Goal: Task Accomplishment & Management: Complete application form

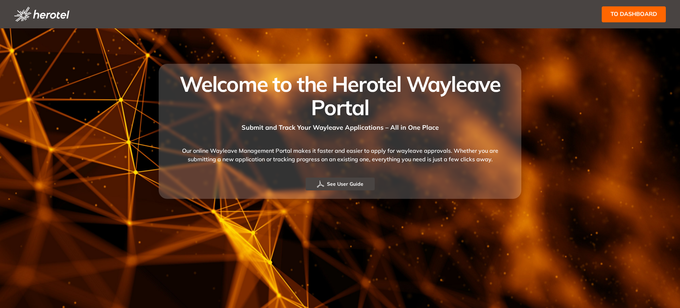
click at [649, 15] on span "to dashboard" at bounding box center [633, 14] width 46 height 9
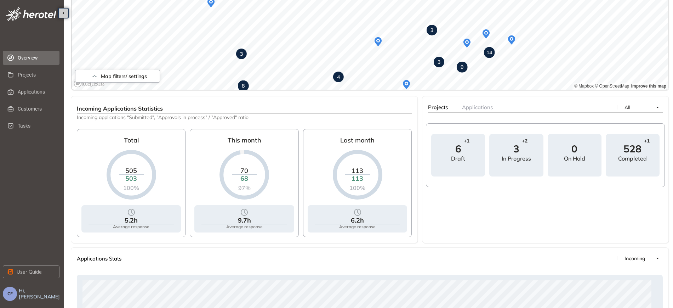
scroll to position [221, 0]
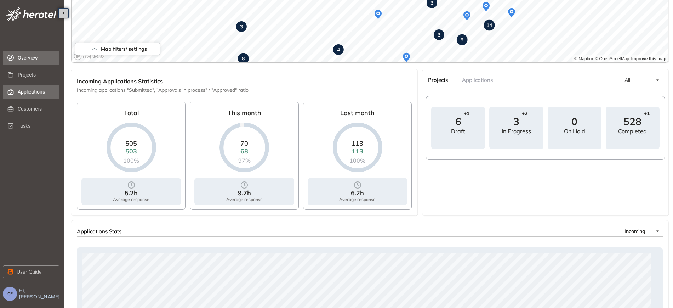
click at [29, 95] on span "Applications" at bounding box center [36, 92] width 36 height 14
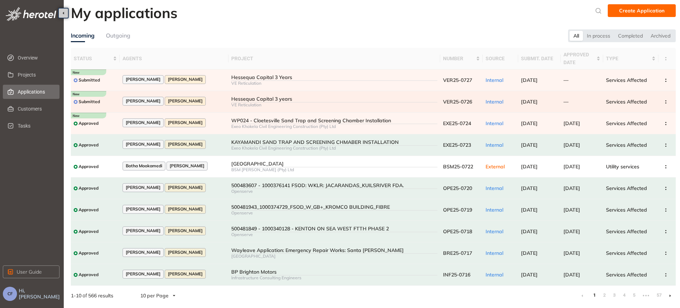
click at [262, 100] on div "Hessequa Capital 3 years" at bounding box center [334, 99] width 206 height 6
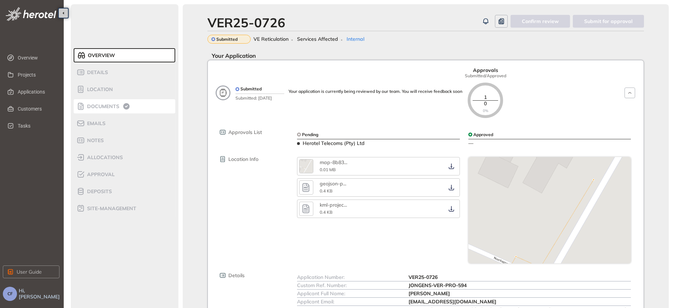
click at [96, 106] on span "Documents" at bounding box center [102, 106] width 34 height 6
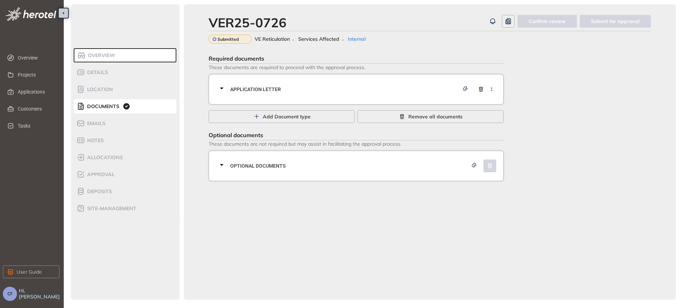
click at [297, 90] on span "Application letter" at bounding box center [344, 89] width 229 height 8
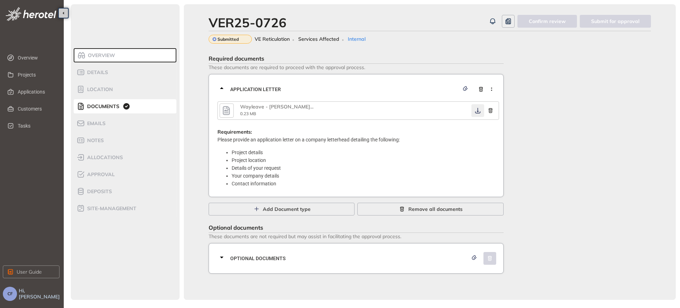
click at [476, 111] on icon "button" at bounding box center [477, 111] width 5 height 6
click at [356, 256] on span "Optional documents" at bounding box center [349, 258] width 238 height 8
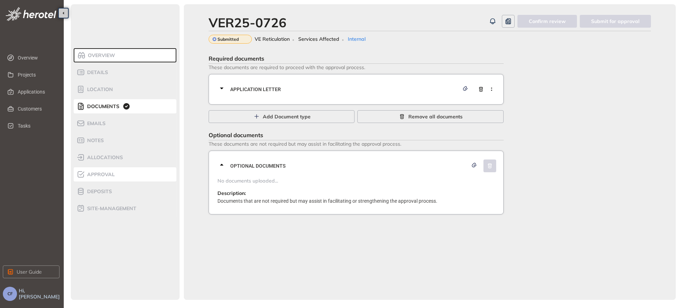
click at [105, 172] on span "Approval" at bounding box center [100, 174] width 30 height 6
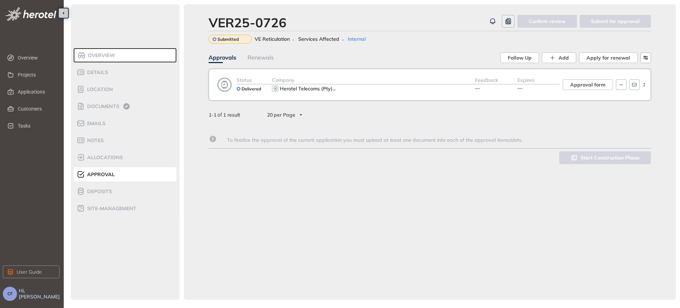
click at [435, 89] on div "Herotel Telecoms (Pty) ..." at bounding box center [373, 88] width 203 height 8
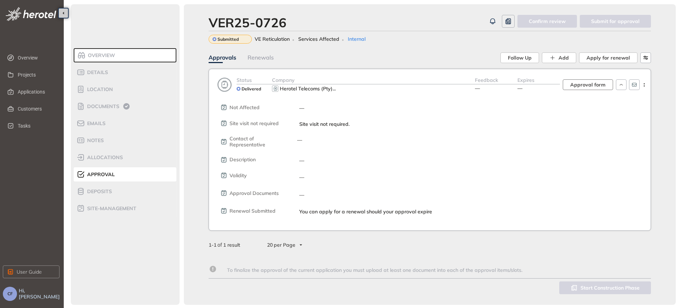
click at [591, 82] on span "Approval form" at bounding box center [587, 85] width 35 height 8
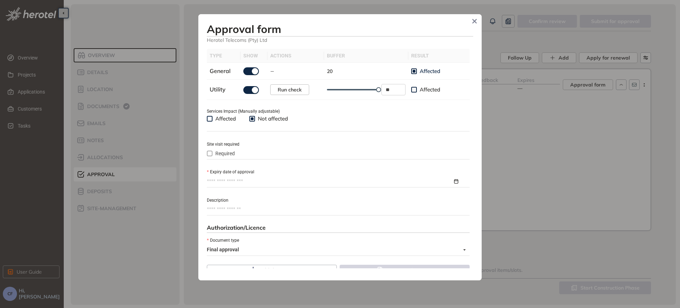
scroll to position [236, 0]
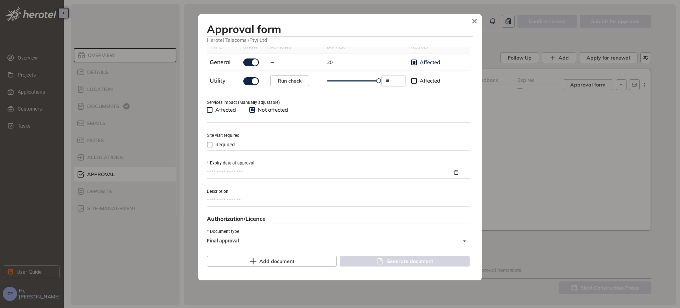
click at [293, 176] on input "Expiry date of approval" at bounding box center [330, 173] width 246 height 8
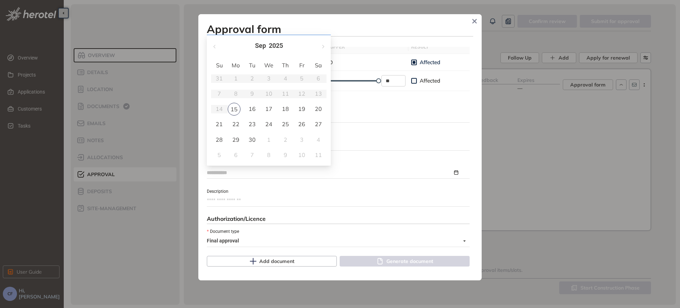
type input "**********"
click at [322, 44] on button "button" at bounding box center [323, 46] width 8 height 15
click at [409, 106] on div "Affected Not affected" at bounding box center [338, 114] width 263 height 16
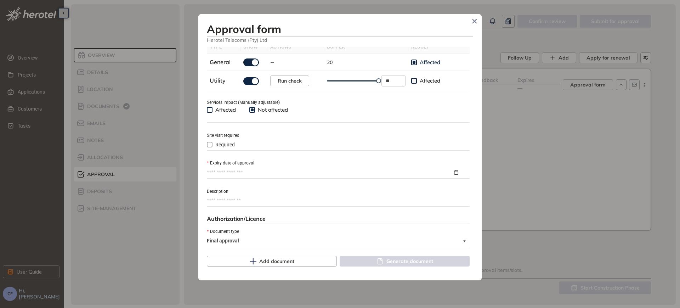
click at [228, 173] on input "Expiry date of approval" at bounding box center [330, 173] width 246 height 8
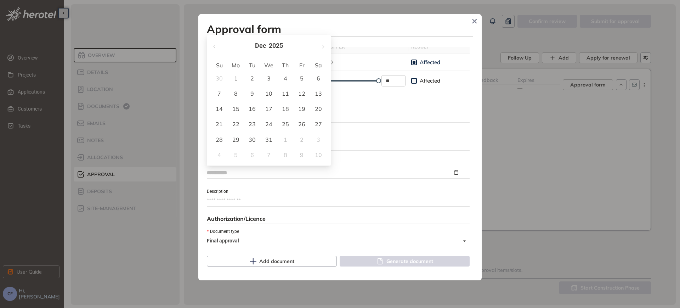
type input "**********"
click at [325, 49] on button "button" at bounding box center [323, 46] width 8 height 15
type input "**********"
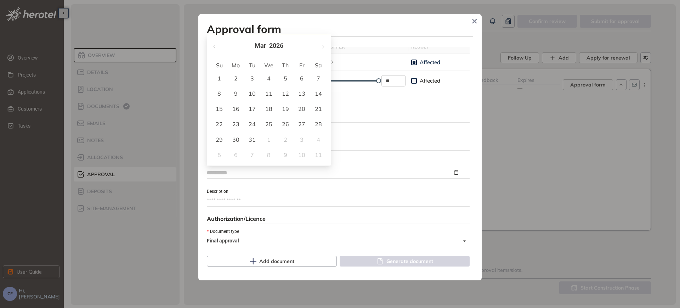
click at [218, 108] on div "15" at bounding box center [219, 108] width 8 height 8
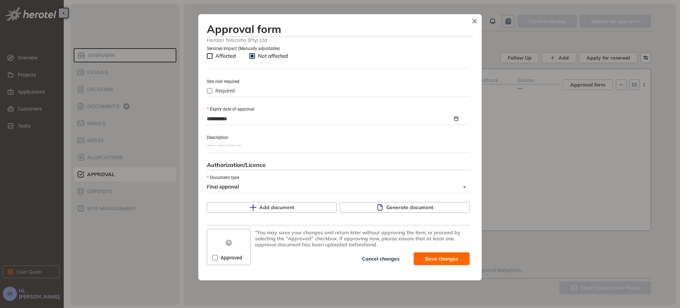
scroll to position [291, 0]
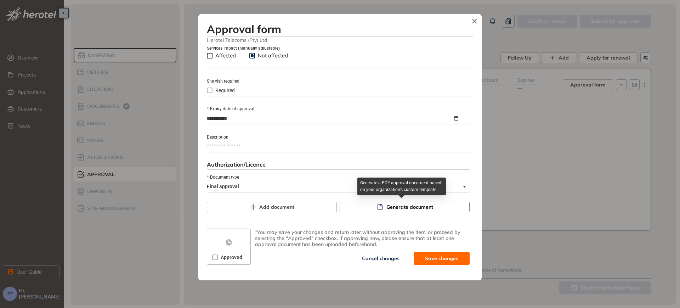
click at [387, 206] on span "Generate document" at bounding box center [409, 207] width 47 height 8
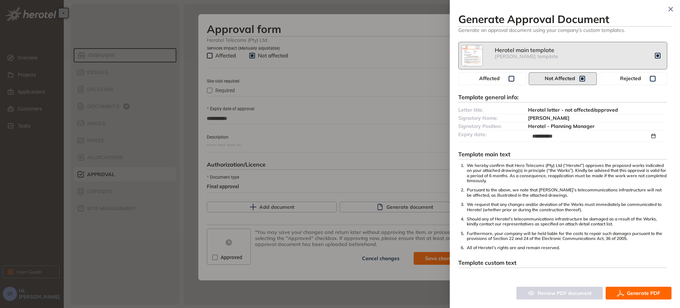
click at [622, 295] on icon "button" at bounding box center [620, 292] width 7 height 7
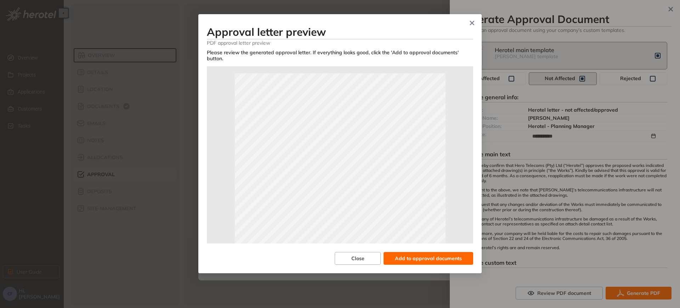
click at [430, 258] on span "Add to approval documents" at bounding box center [428, 258] width 67 height 8
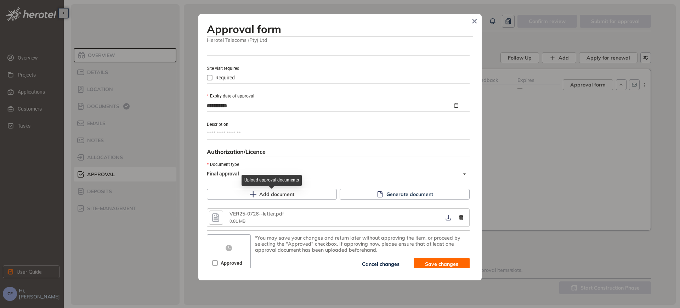
scroll to position [309, 0]
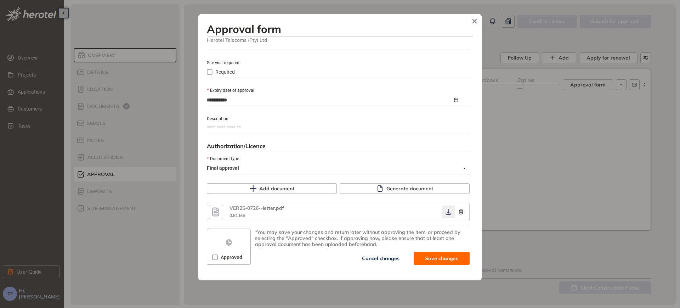
click at [445, 213] on icon "button" at bounding box center [448, 212] width 7 height 6
click at [428, 260] on span "Save and approve" at bounding box center [436, 258] width 44 height 8
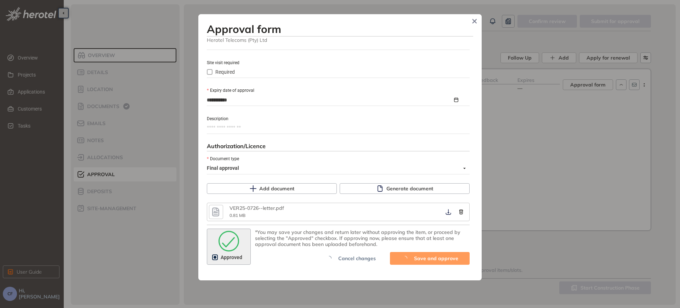
scroll to position [399, 0]
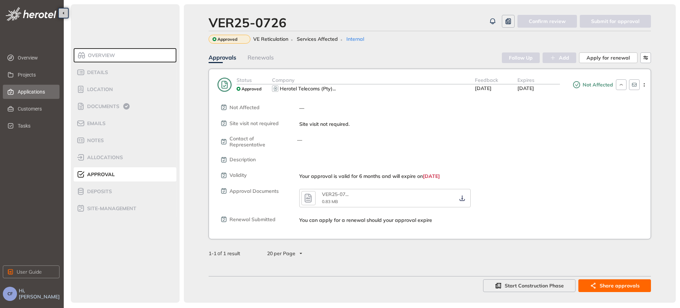
click at [25, 92] on span "Applications" at bounding box center [36, 92] width 36 height 14
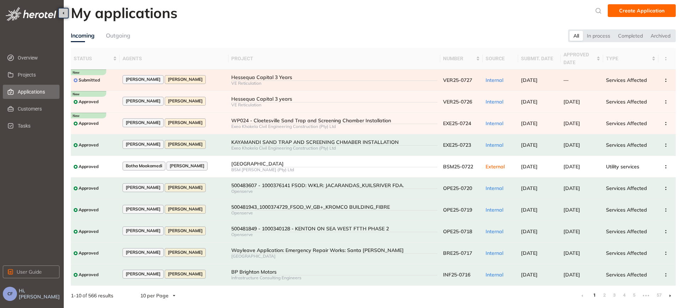
click at [267, 80] on div "Hessequa Capital 3 Years" at bounding box center [334, 77] width 206 height 6
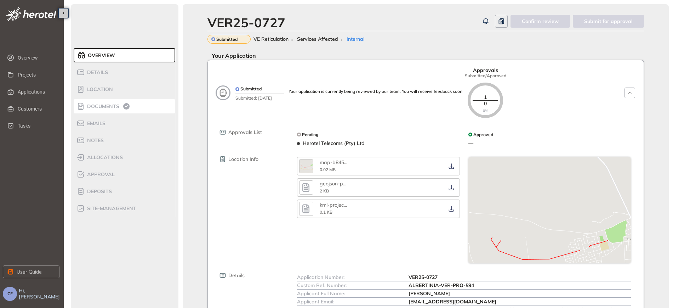
click at [105, 104] on span "Documents" at bounding box center [102, 106] width 34 height 6
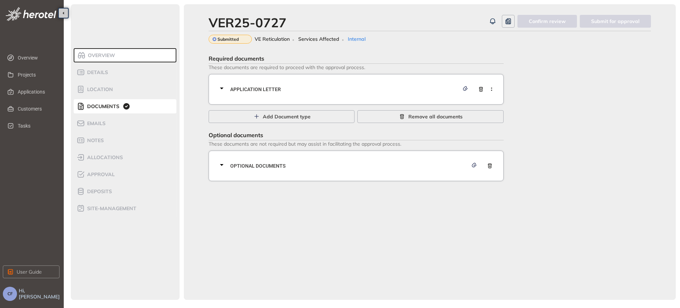
click at [323, 88] on span "Application letter" at bounding box center [344, 89] width 229 height 8
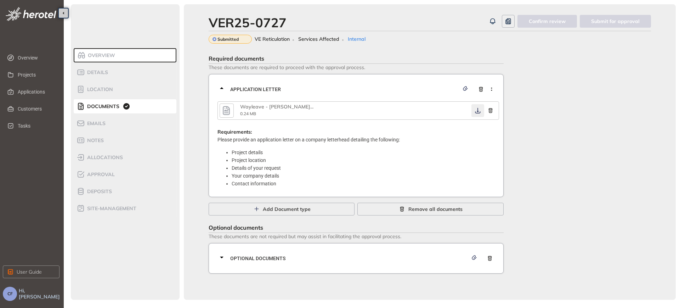
click at [476, 109] on icon "button" at bounding box center [477, 111] width 7 height 6
click at [267, 259] on span "Optional documents" at bounding box center [349, 258] width 238 height 8
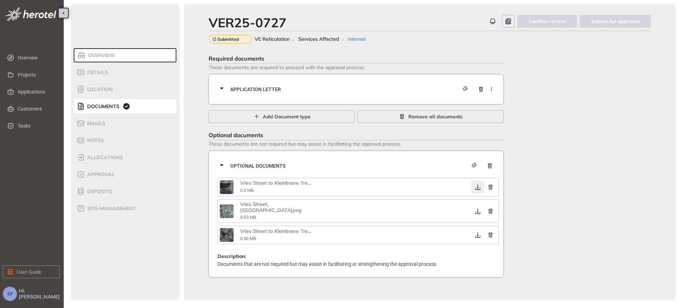
click at [474, 188] on icon "button" at bounding box center [477, 187] width 7 height 6
click at [474, 210] on icon "button" at bounding box center [477, 211] width 7 height 6
click at [476, 232] on icon "button" at bounding box center [477, 235] width 7 height 6
click at [109, 174] on span "Approval" at bounding box center [100, 174] width 30 height 6
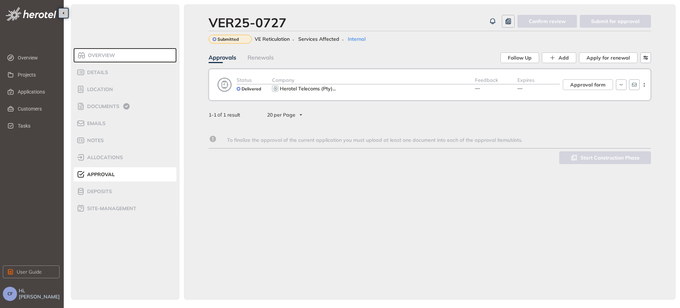
click at [407, 90] on div "Herotel Telecoms (Pty) ..." at bounding box center [373, 88] width 203 height 8
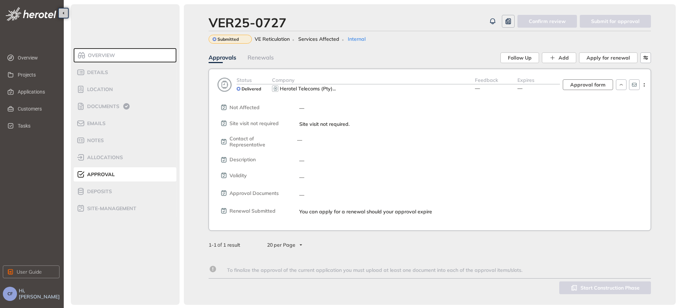
click at [587, 85] on span "Approval form" at bounding box center [587, 85] width 35 height 8
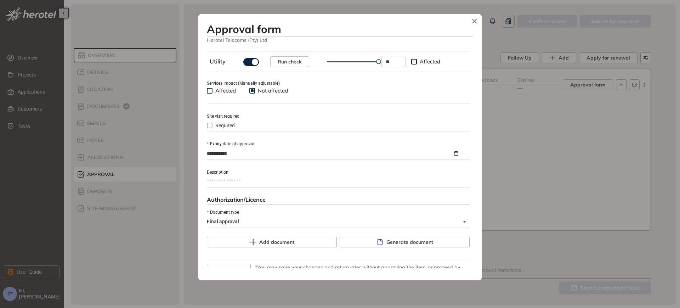
scroll to position [291, 0]
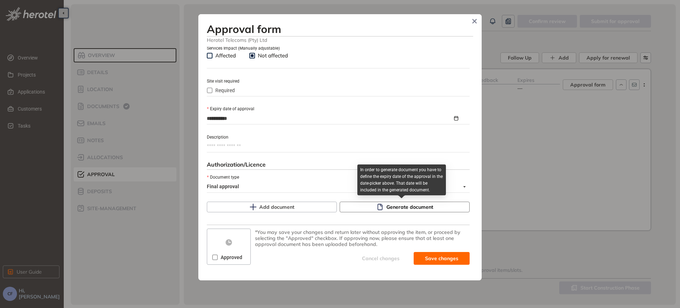
click at [416, 210] on span "Generate document" at bounding box center [409, 207] width 47 height 8
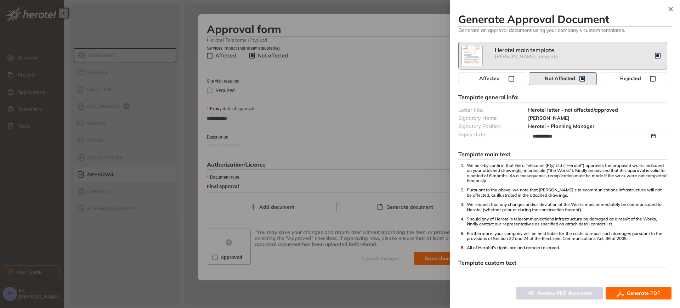
click at [636, 292] on span "Generate PDF" at bounding box center [643, 293] width 33 height 8
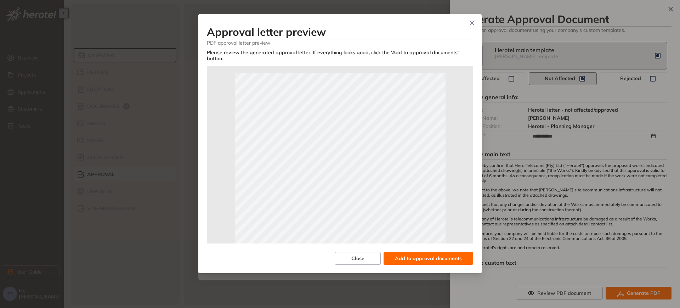
click at [439, 259] on span "Add to approval documents" at bounding box center [428, 258] width 67 height 8
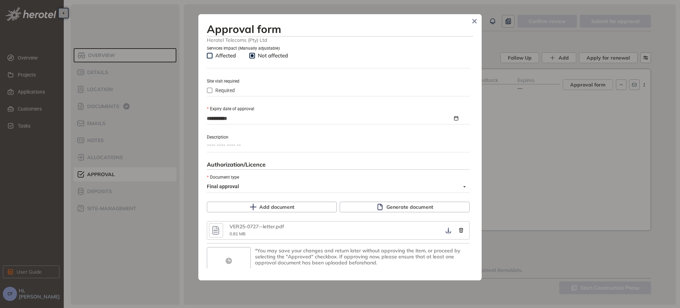
click at [438, 259] on div "*You may save your changes and return later without approving the item, or proc…" at bounding box center [362, 256] width 215 height 18
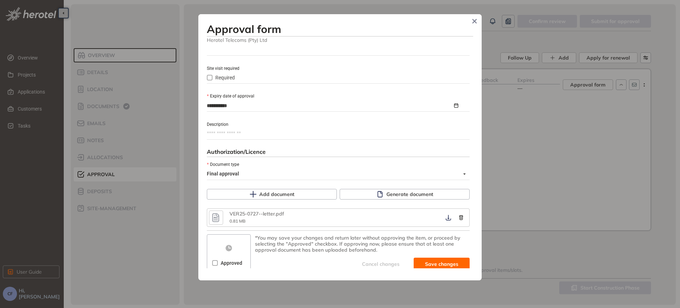
scroll to position [309, 0]
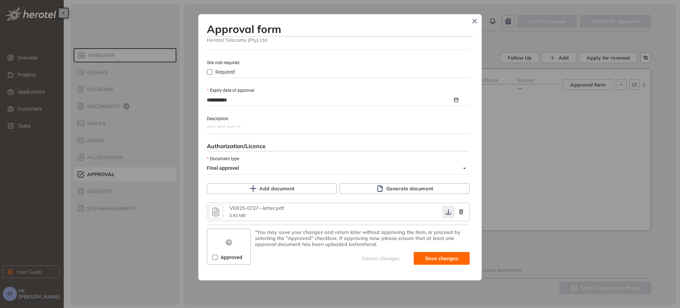
click at [443, 215] on button "button" at bounding box center [448, 211] width 13 height 13
click at [445, 211] on icon "button" at bounding box center [448, 212] width 7 height 6
click at [223, 256] on span "Approved" at bounding box center [231, 257] width 27 height 8
click at [405, 257] on icon "submit" at bounding box center [407, 258] width 7 height 8
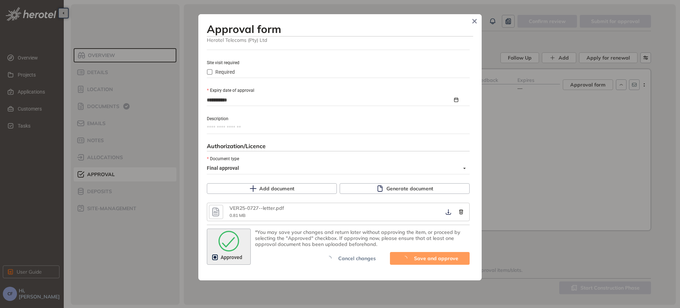
type textarea "**********"
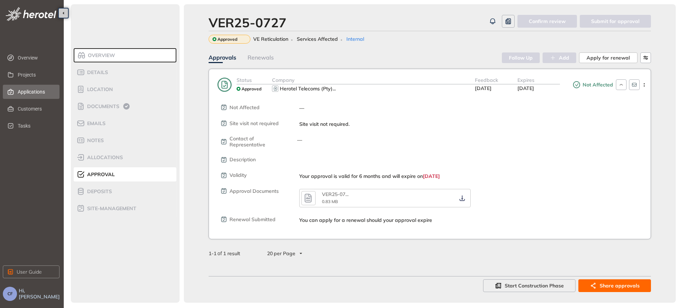
click at [31, 91] on span "Applications" at bounding box center [36, 92] width 36 height 14
